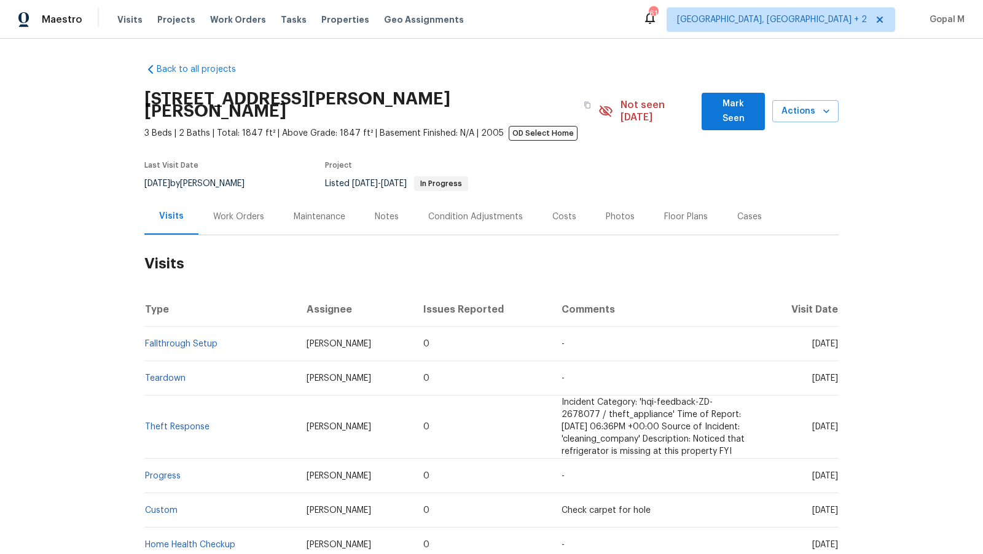
click at [245, 211] on div "Work Orders" at bounding box center [238, 217] width 51 height 12
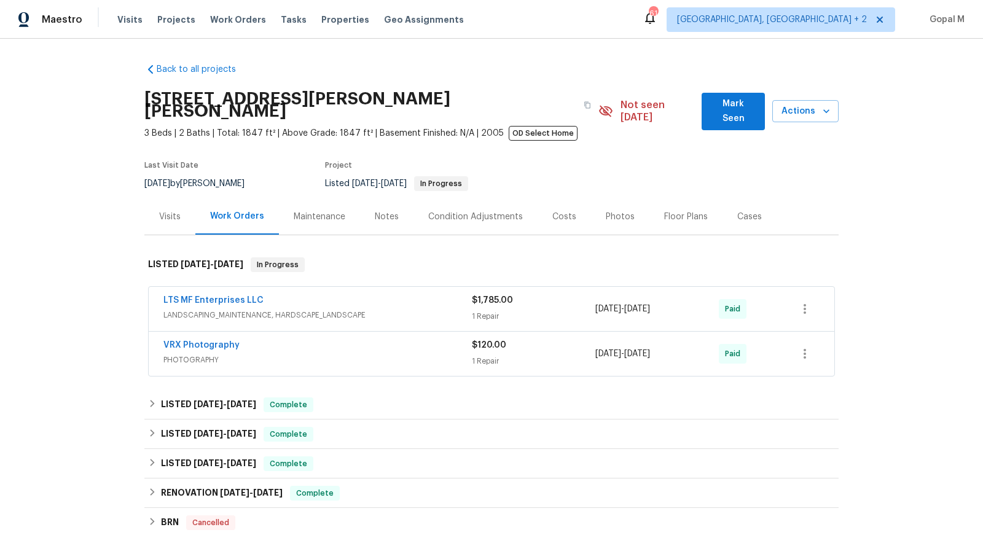
click at [724, 202] on div "Cases" at bounding box center [749, 216] width 54 height 36
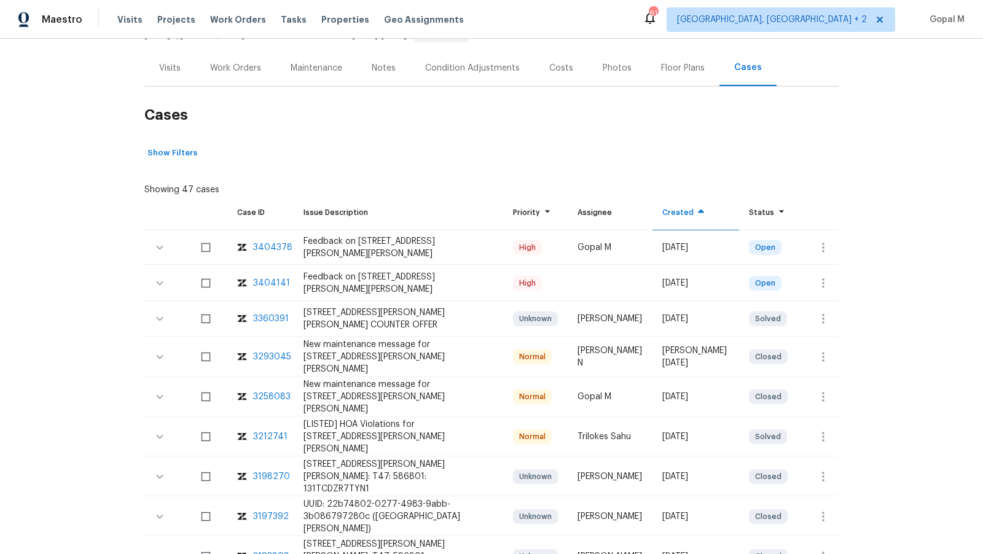
scroll to position [169, 0]
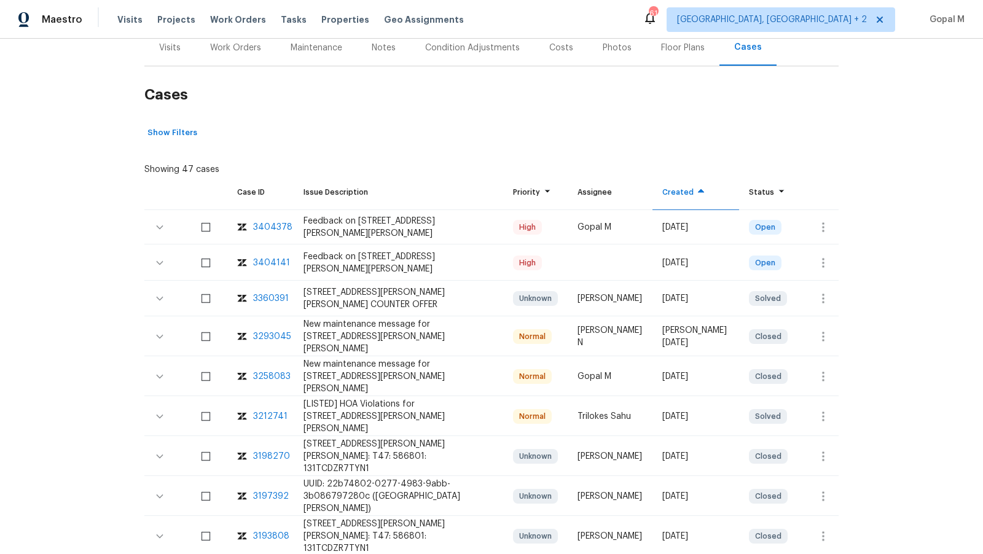
click at [276, 221] on div "3404378" at bounding box center [272, 227] width 39 height 12
click at [271, 257] on div "3404141" at bounding box center [271, 263] width 37 height 12
click at [830, 256] on icon "button" at bounding box center [823, 263] width 15 height 15
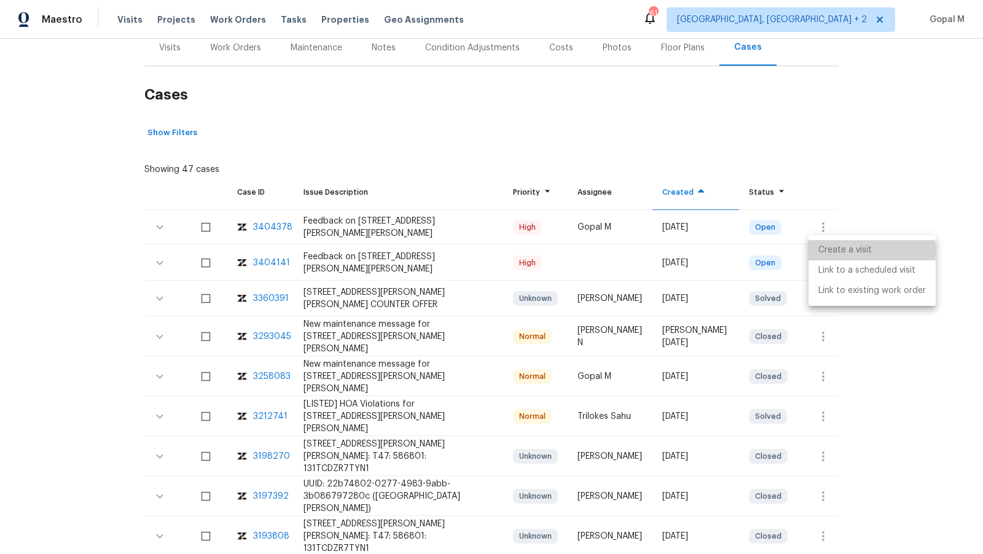
click at [825, 251] on li "Create a visit" at bounding box center [871, 250] width 127 height 20
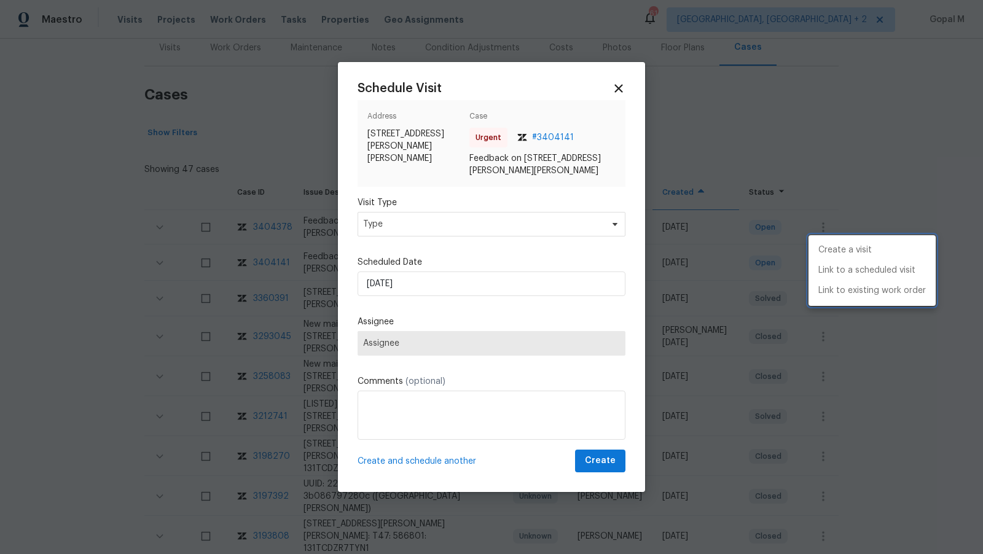
click at [485, 225] on div at bounding box center [491, 277] width 983 height 554
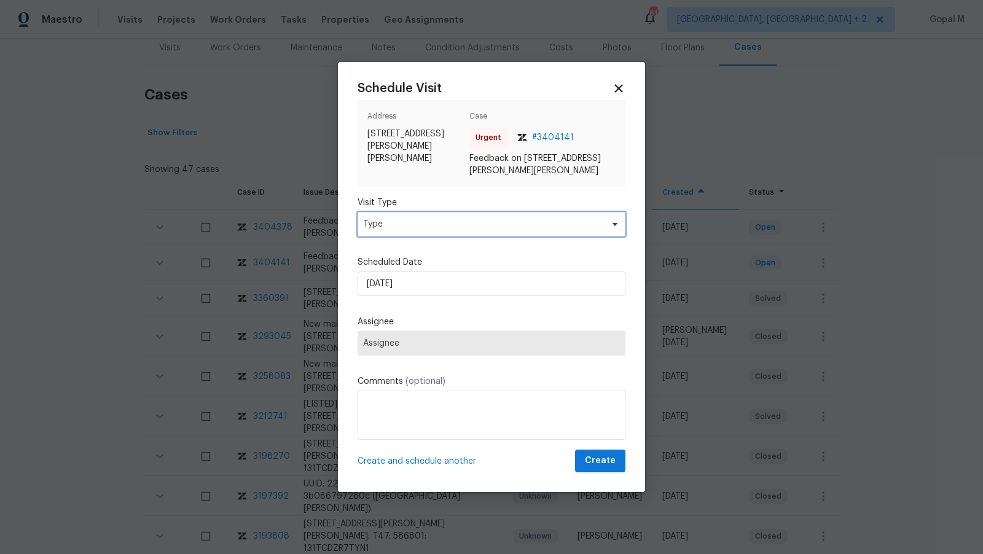
click at [485, 225] on span "Type" at bounding box center [482, 224] width 239 height 12
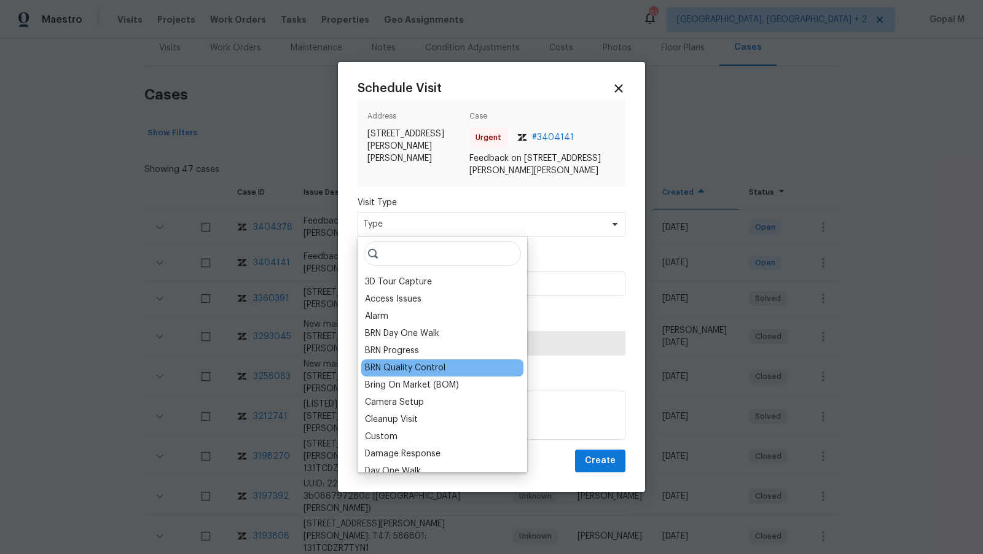
scroll to position [250, 0]
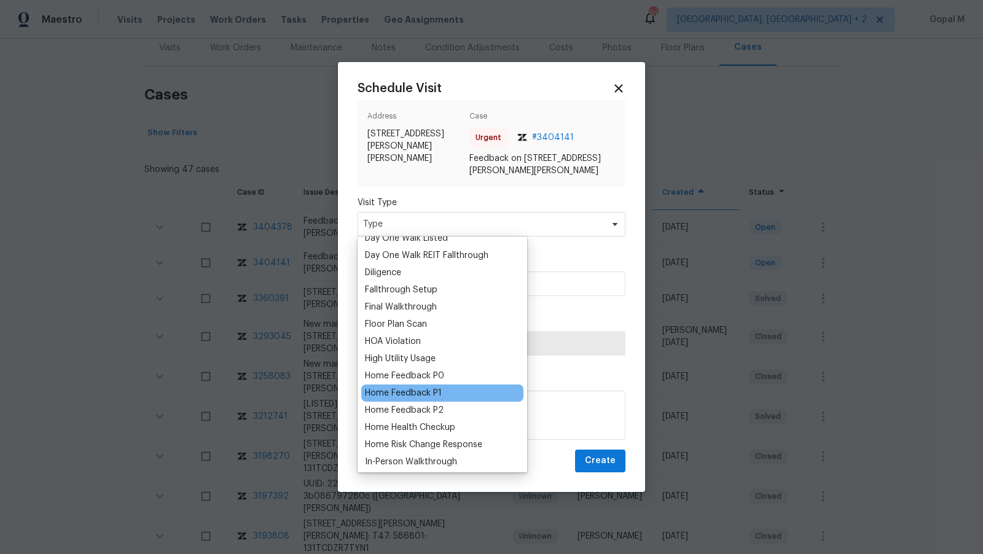
click at [426, 387] on div "Home Feedback P1" at bounding box center [403, 393] width 77 height 12
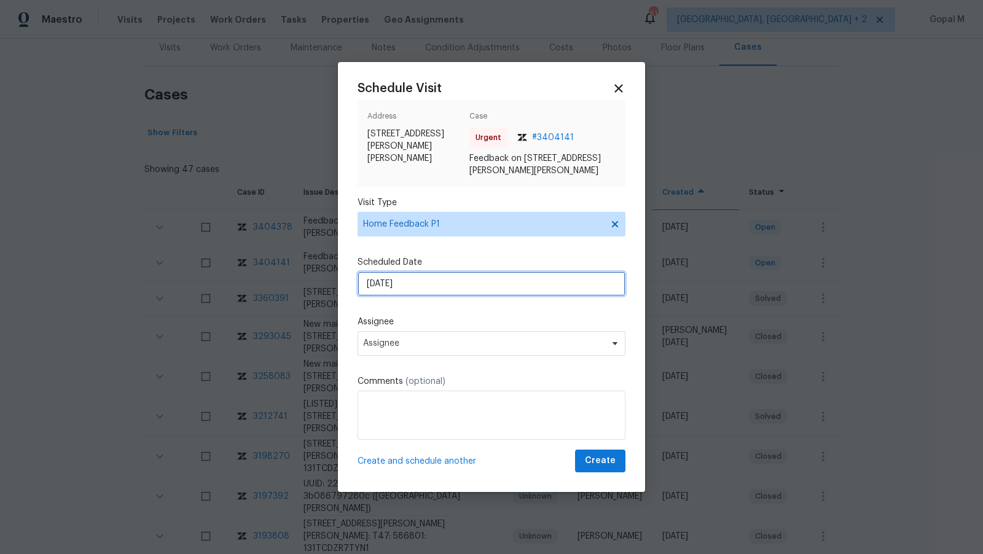
click at [440, 292] on input "10/08/2025" at bounding box center [491, 283] width 268 height 25
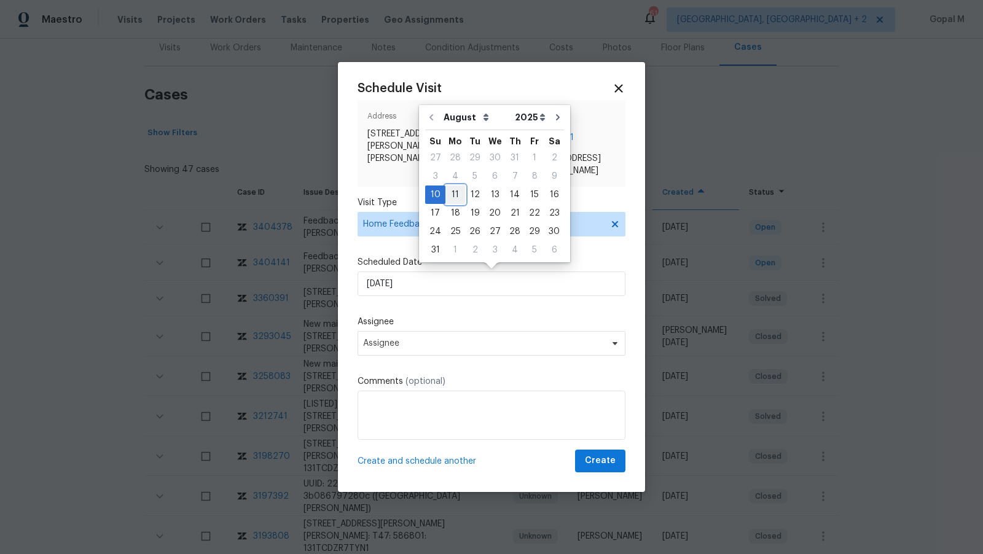
click at [454, 195] on div "11" at bounding box center [455, 194] width 20 height 17
type input "11/08/2025"
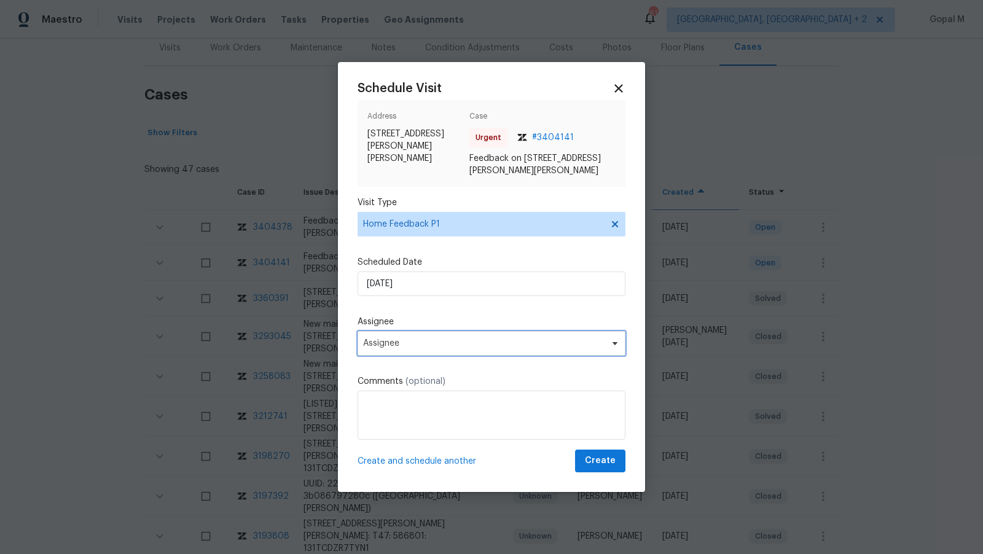
click at [440, 338] on span "Assignee" at bounding box center [483, 343] width 241 height 10
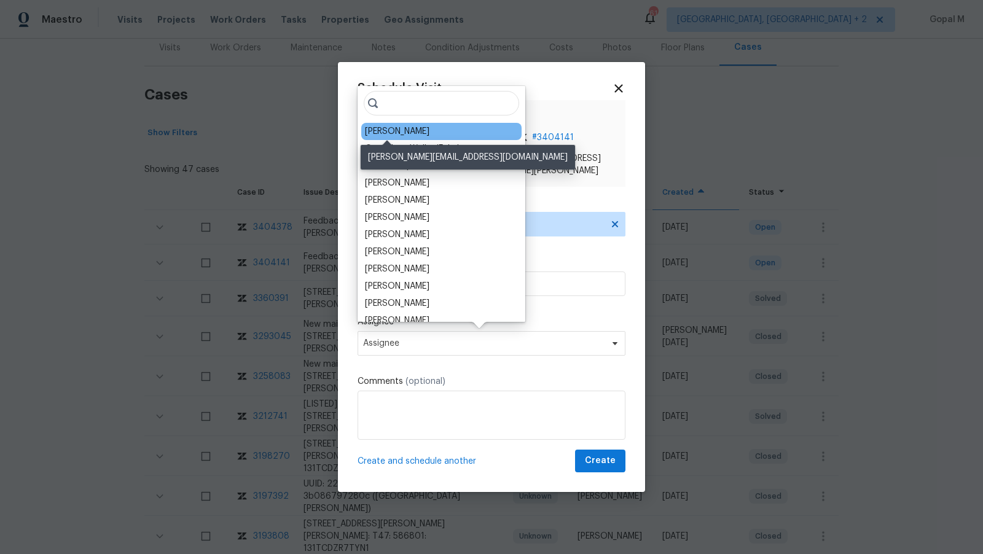
click at [391, 131] on div "Brad Limes" at bounding box center [397, 131] width 64 height 12
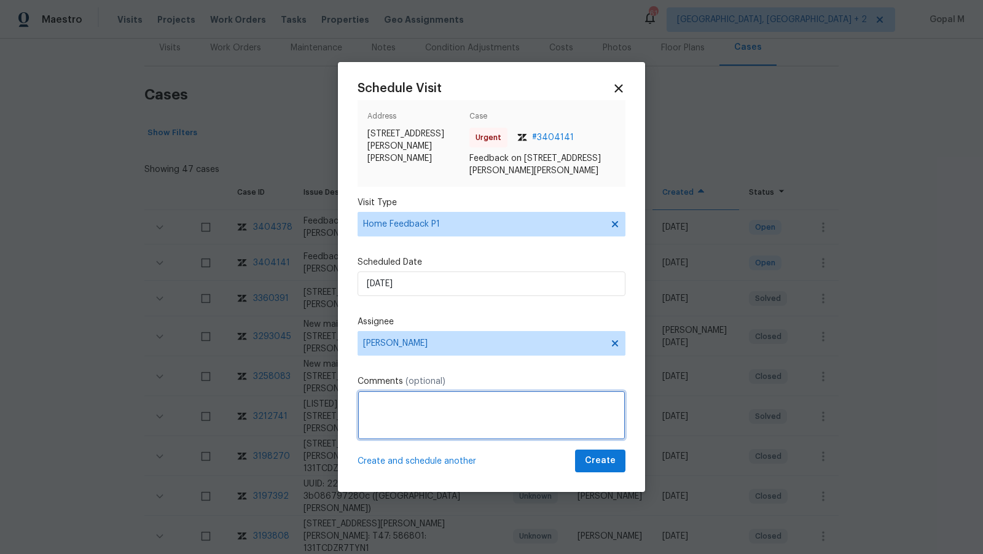
click at [444, 429] on textarea at bounding box center [491, 415] width 268 height 49
paste textarea "the back door was found open and the door knob its broken"
click at [367, 405] on textarea "the back door was found open and the door knob its broken" at bounding box center [491, 415] width 268 height 49
click at [453, 401] on textarea "The back door was found open and the door knob its broken" at bounding box center [491, 415] width 268 height 49
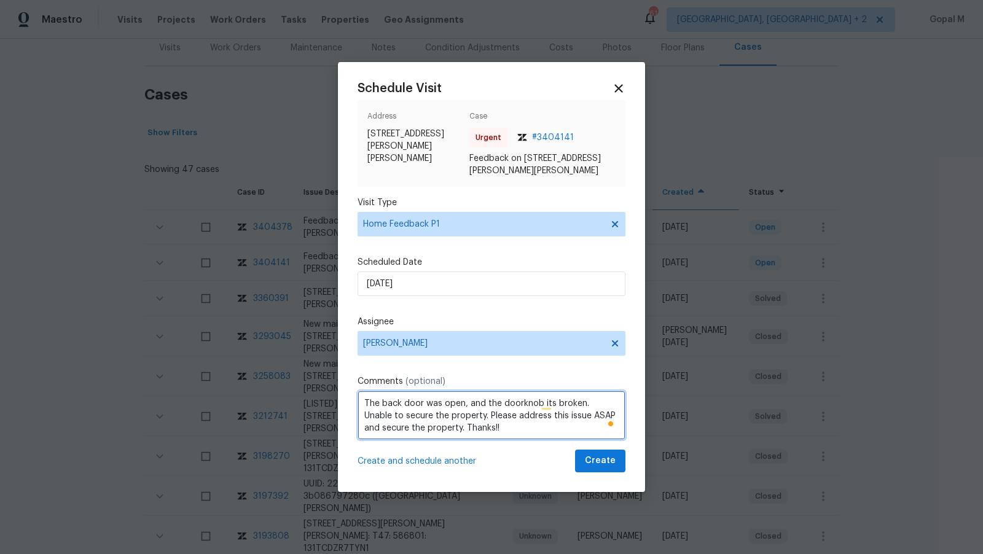
type textarea "The back door was open, and the doorknob its broken. Unable to secure the prope…"
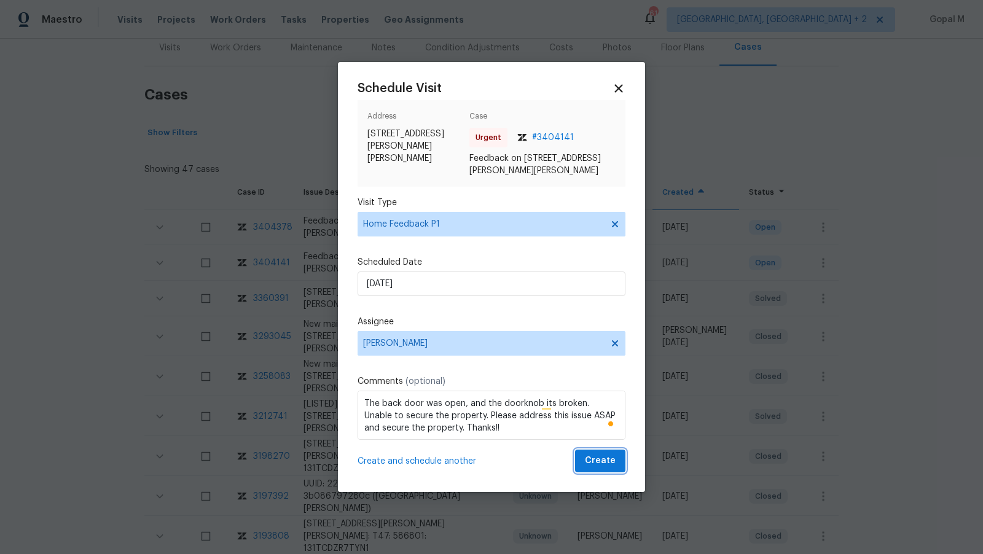
click at [597, 464] on span "Create" at bounding box center [600, 460] width 31 height 15
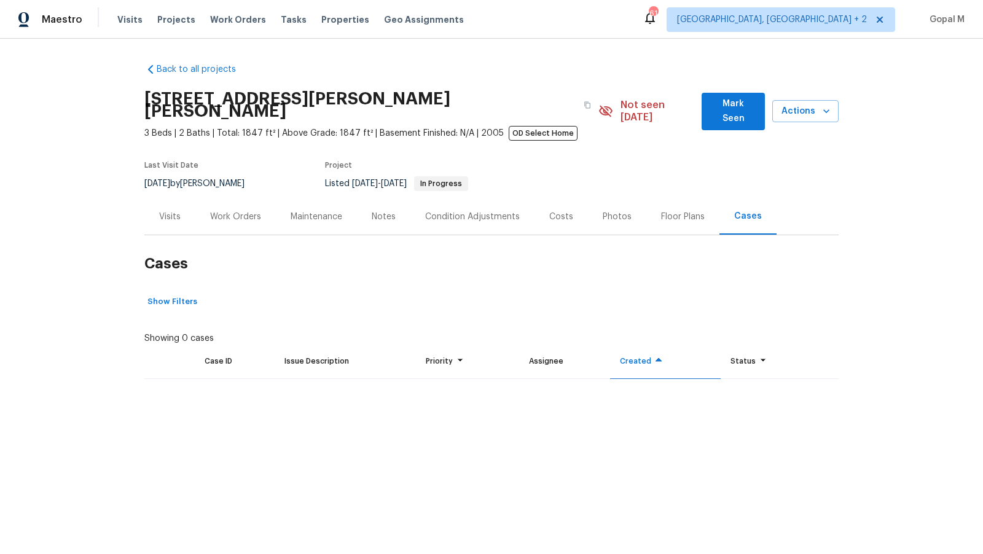
click at [176, 211] on div "Visits" at bounding box center [169, 217] width 21 height 12
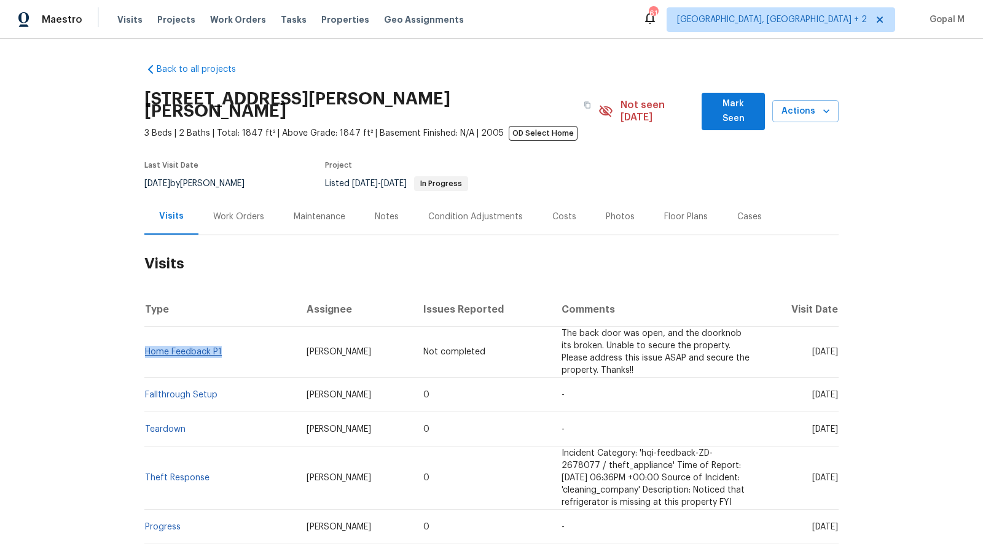
drag, startPoint x: 227, startPoint y: 345, endPoint x: 147, endPoint y: 344, distance: 79.2
click at [147, 344] on td "Home Feedback P1" at bounding box center [220, 352] width 152 height 51
copy link "Home Feedback P1"
drag, startPoint x: 179, startPoint y: 171, endPoint x: 144, endPoint y: 170, distance: 35.0
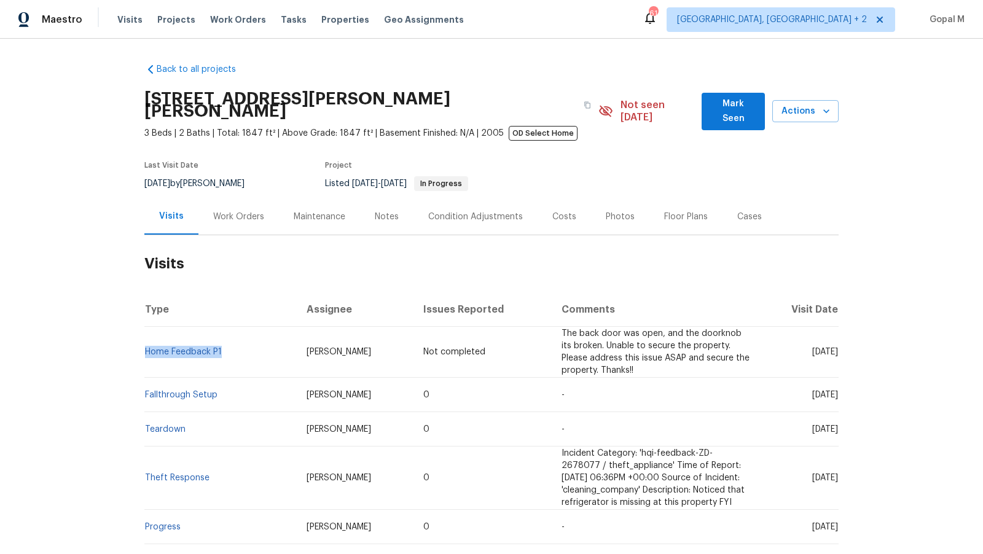
click at [144, 179] on span "5/5/2025" at bounding box center [157, 183] width 26 height 9
copy span "5/5/2025"
click at [239, 216] on div "Work Orders" at bounding box center [238, 216] width 80 height 36
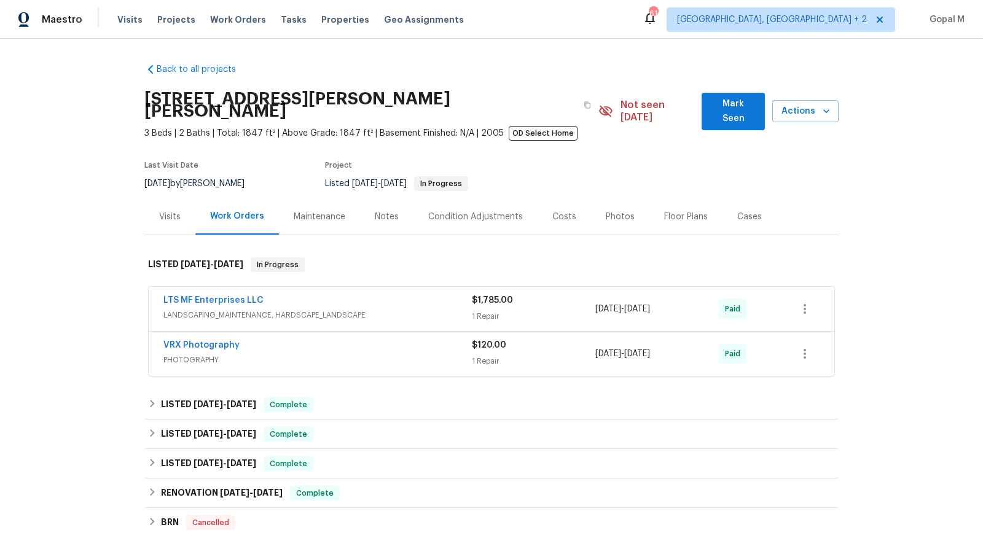
drag, startPoint x: 687, startPoint y: 296, endPoint x: 596, endPoint y: 297, distance: 90.9
click at [596, 297] on div "6/10/2025 - 6/11/2025" at bounding box center [656, 308] width 123 height 29
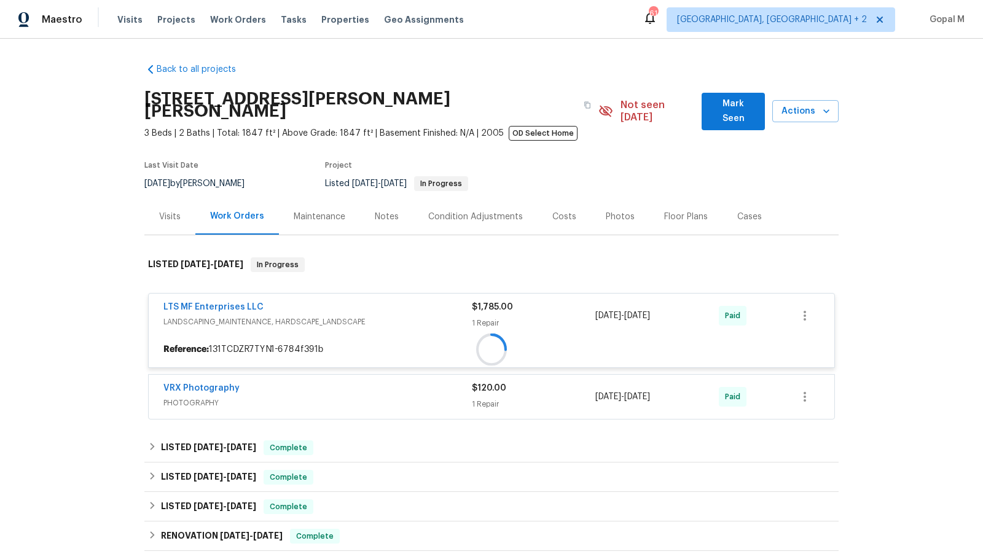
copy span "6/10/2025 - 6/11/2025"
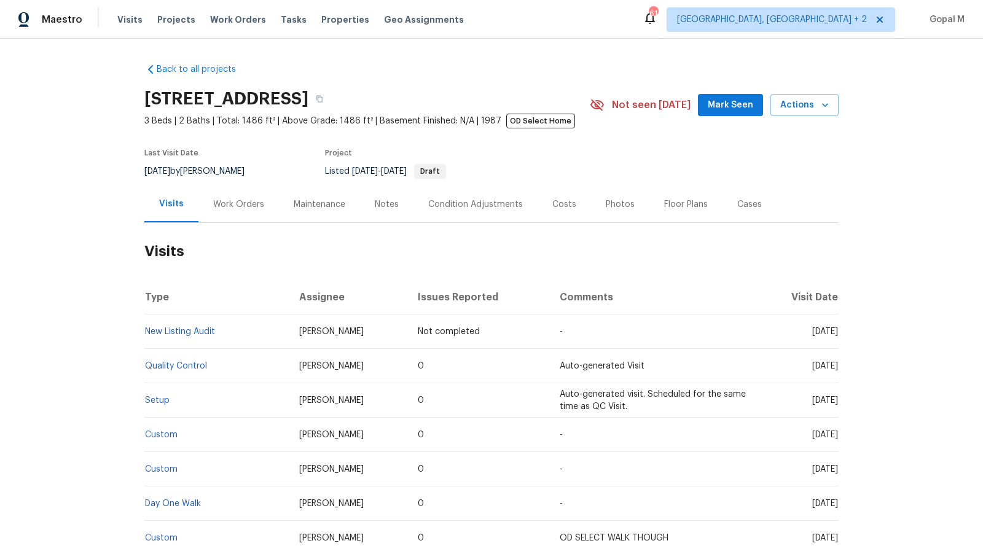
click at [227, 204] on div "Work Orders" at bounding box center [238, 204] width 51 height 12
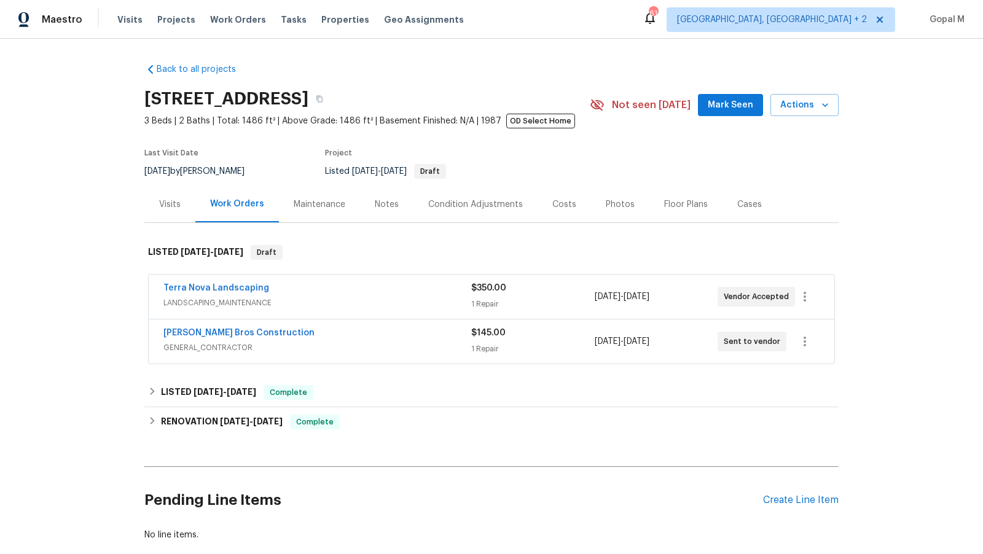
click at [314, 300] on span "LANDSCAPING_MAINTENANCE" at bounding box center [317, 303] width 308 height 12
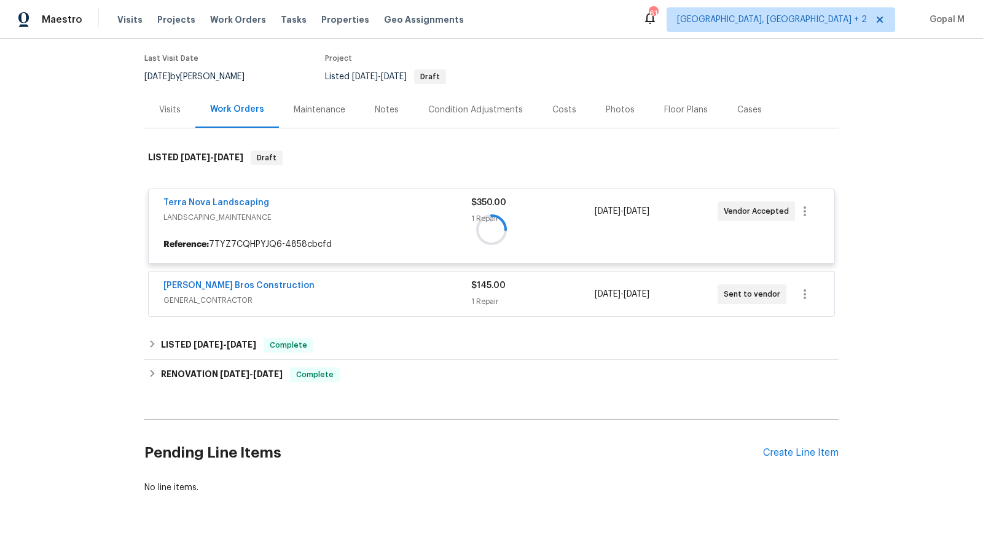
scroll to position [114, 0]
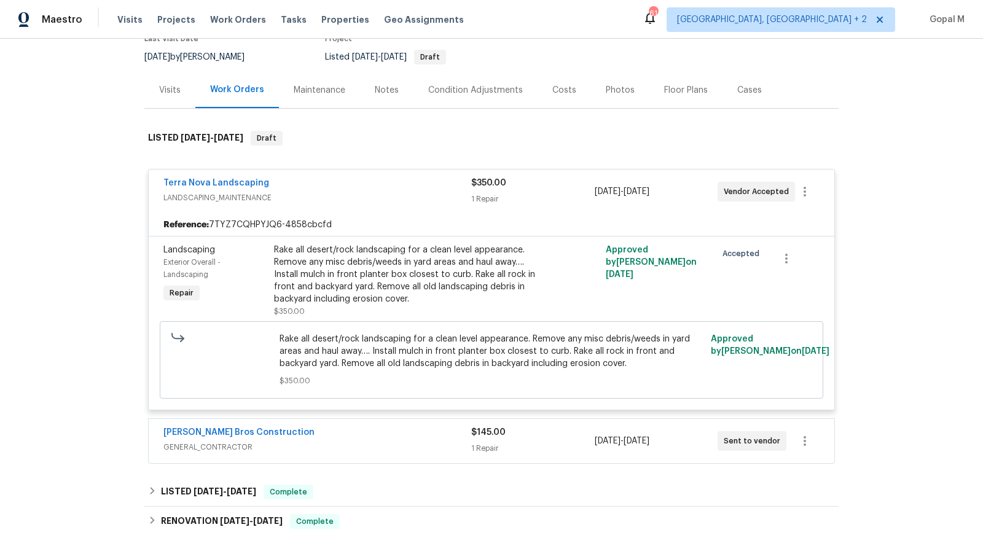
click at [364, 445] on span "GENERAL_CONTRACTOR" at bounding box center [317, 447] width 308 height 12
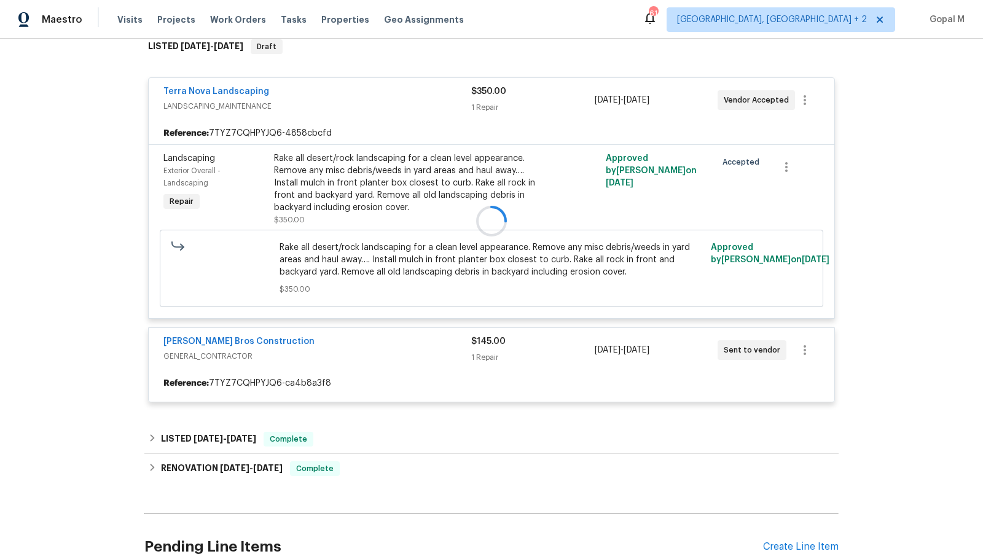
scroll to position [229, 0]
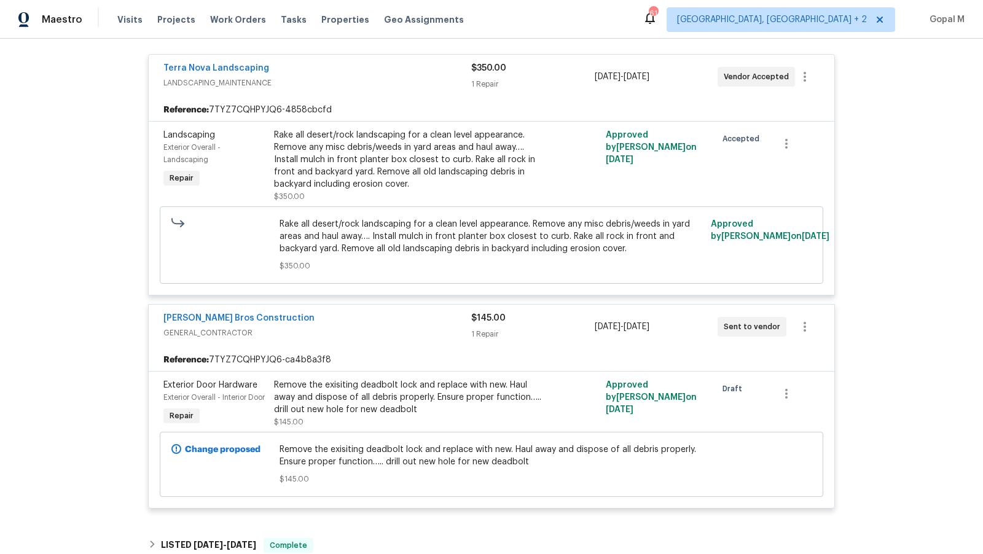
click at [394, 78] on span "LANDSCAPING_MAINTENANCE" at bounding box center [317, 83] width 308 height 12
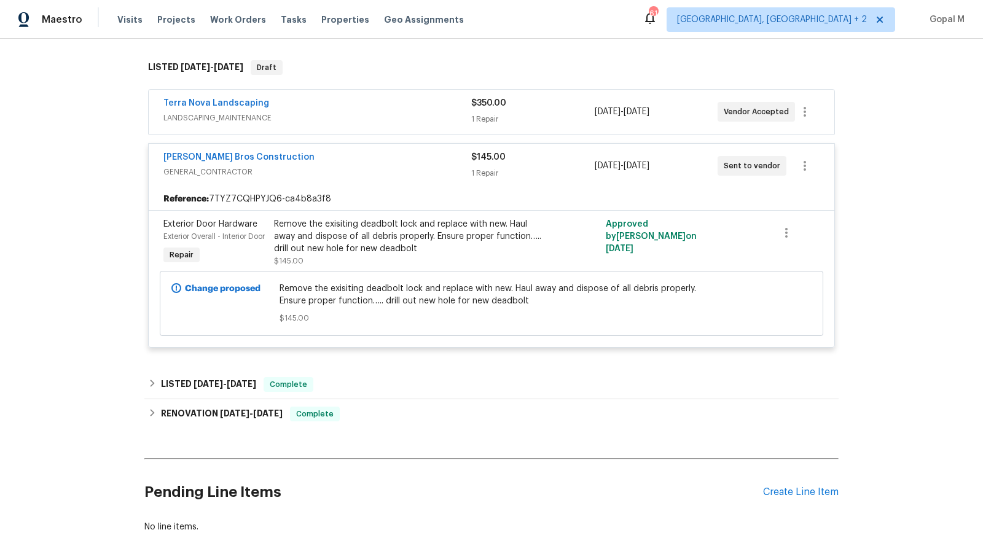
scroll to position [182, 0]
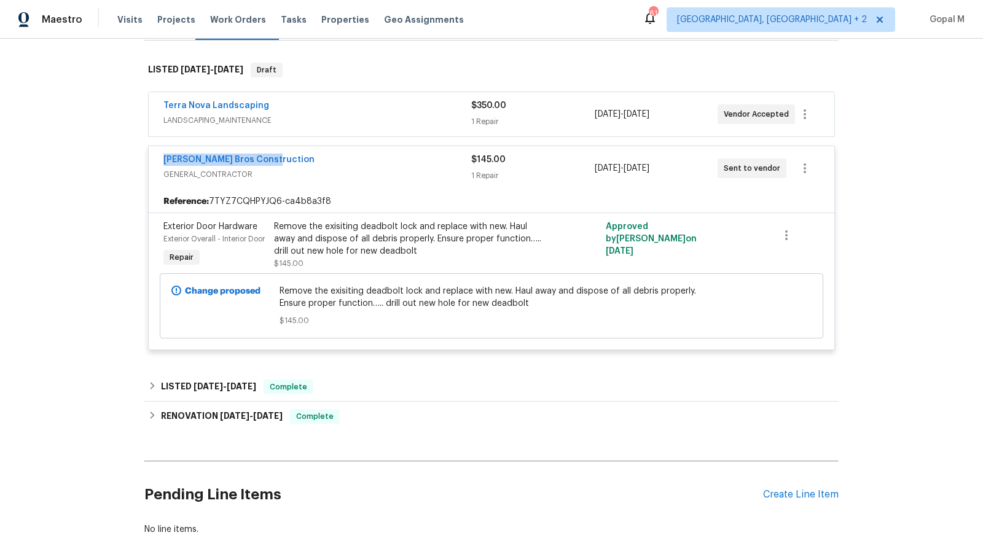
drag, startPoint x: 154, startPoint y: 162, endPoint x: 319, endPoint y: 163, distance: 165.2
click at [319, 163] on div "Bailey Bros Construction GENERAL_CONTRACTOR $145.00 1 Repair 8/7/2025 - 8/7/202…" at bounding box center [491, 168] width 685 height 44
copy link "Bailey Bros Construction"
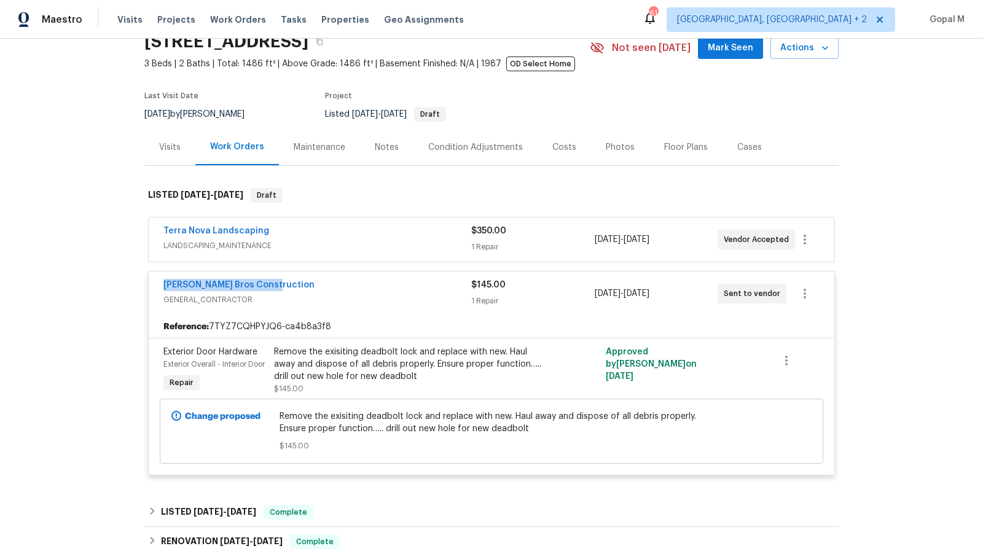
scroll to position [0, 0]
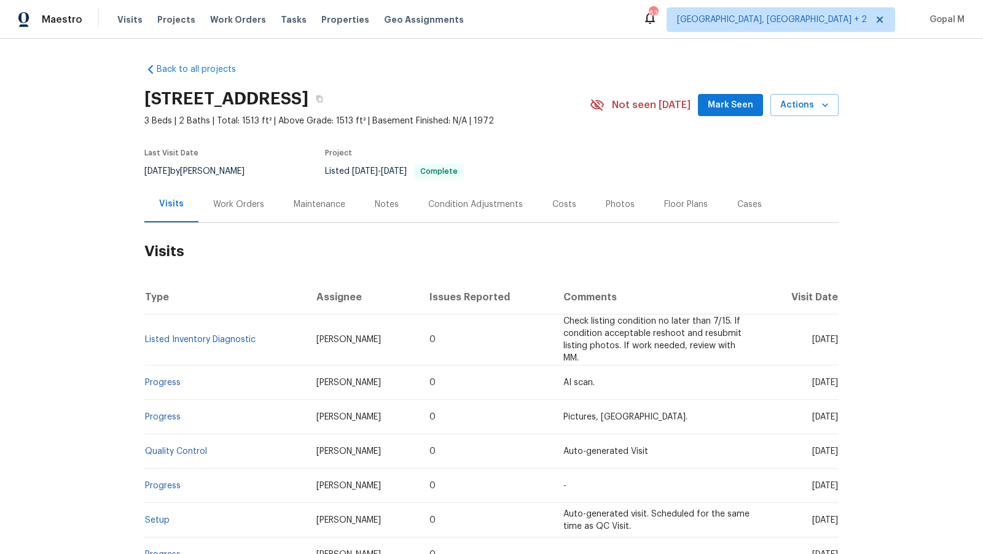
click at [236, 205] on div "Work Orders" at bounding box center [238, 204] width 51 height 12
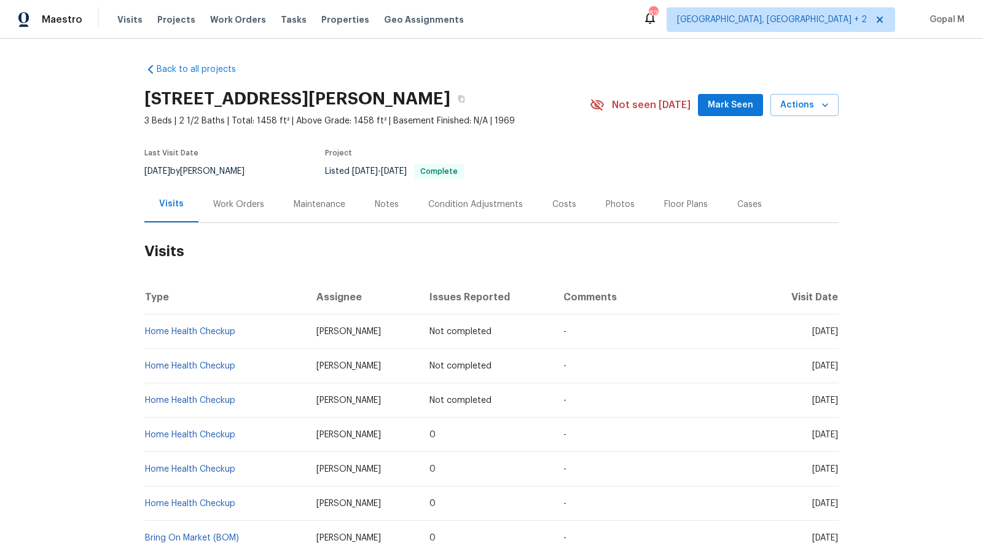
click at [233, 206] on div "Work Orders" at bounding box center [238, 204] width 51 height 12
